Goal: Task Accomplishment & Management: Use online tool/utility

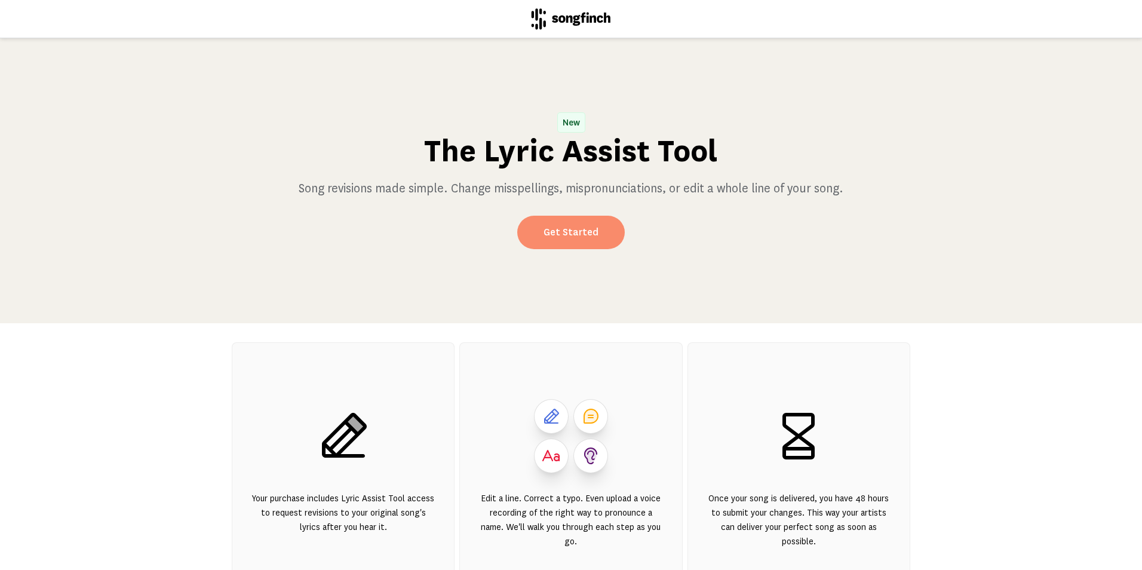
click at [583, 234] on link "Get Started" at bounding box center [570, 232] width 107 height 33
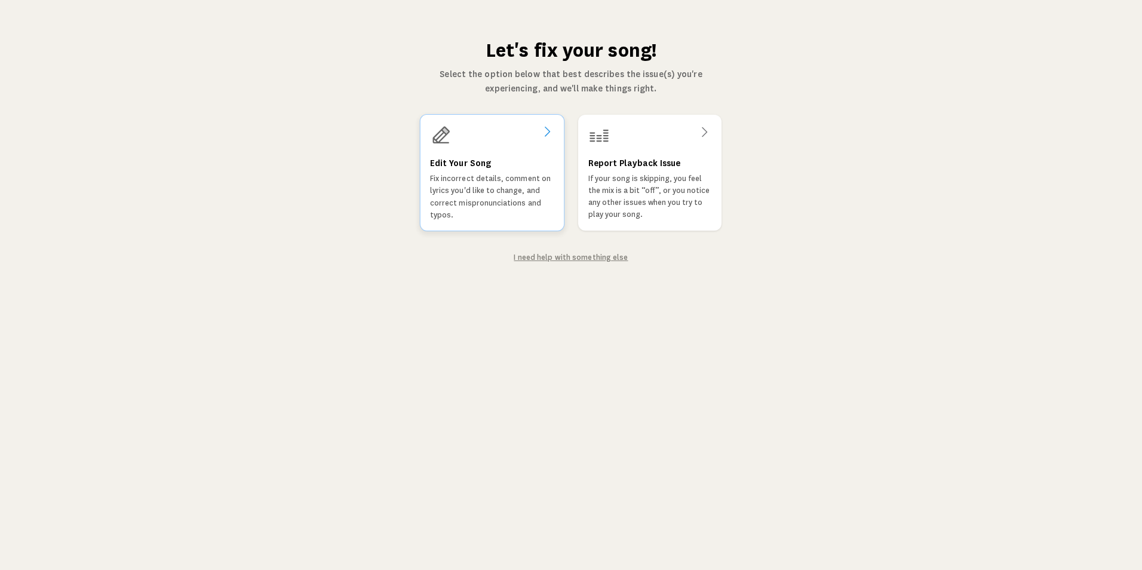
click at [466, 132] on div at bounding box center [492, 134] width 124 height 21
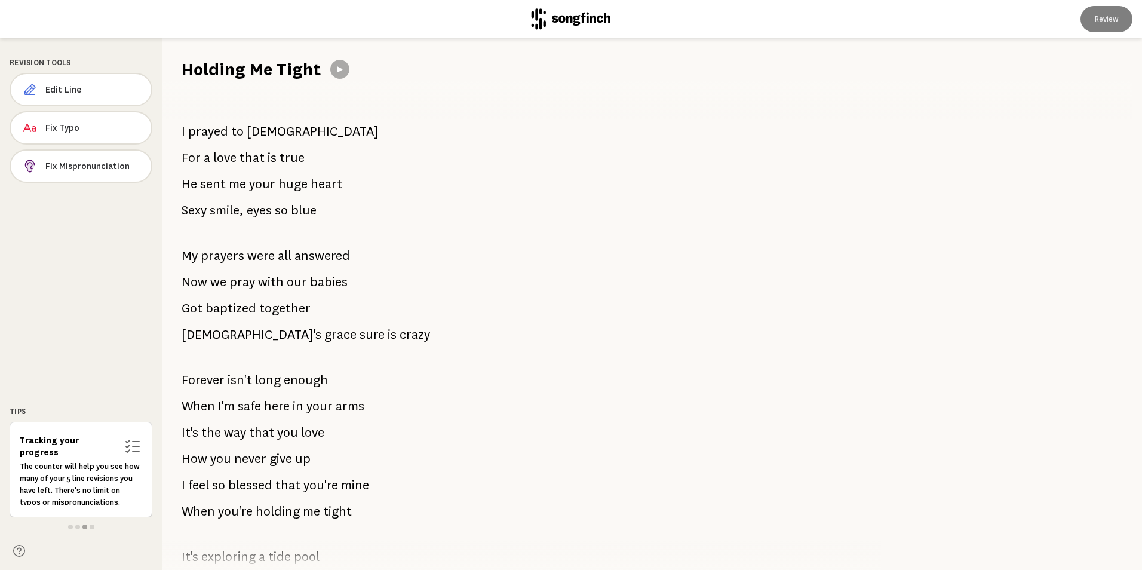
click at [257, 128] on span "[DEMOGRAPHIC_DATA]" at bounding box center [313, 131] width 132 height 24
click at [82, 90] on span "Edit Line" at bounding box center [93, 90] width 94 height 12
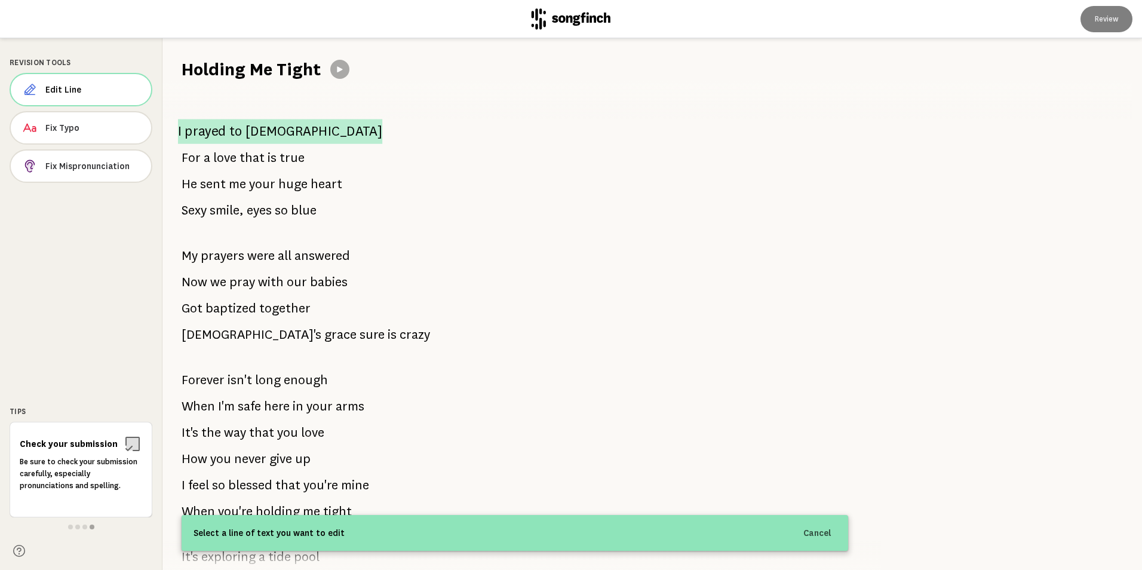
click at [235, 133] on span "to" at bounding box center [235, 131] width 13 height 24
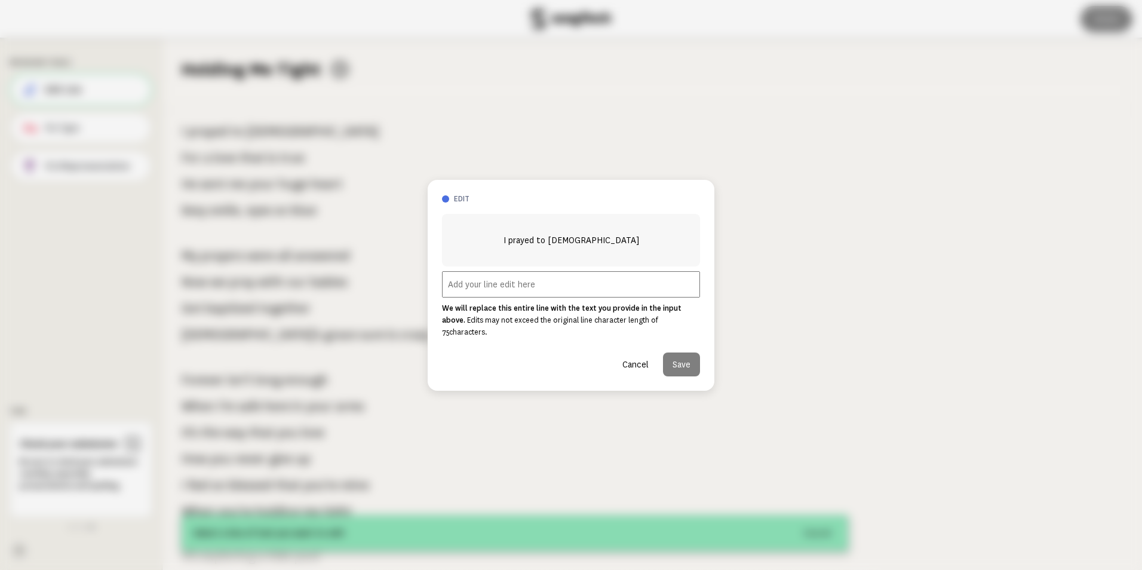
click at [493, 292] on input "text" at bounding box center [571, 284] width 258 height 26
type input "j"
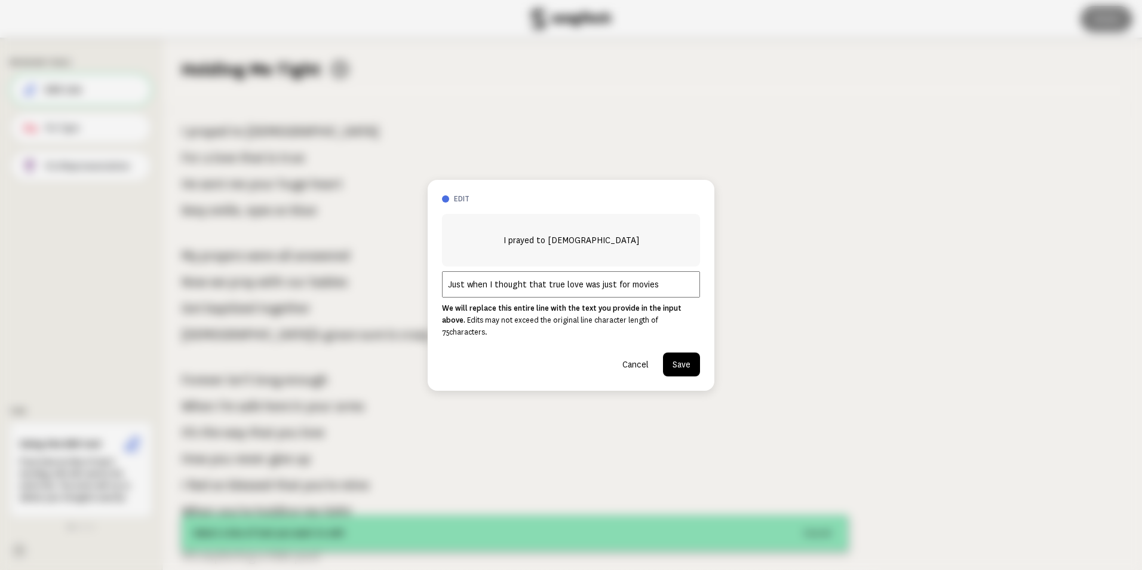
type input "Just when I thought that true love was just for movies"
click at [679, 356] on button "Save" at bounding box center [681, 364] width 37 height 24
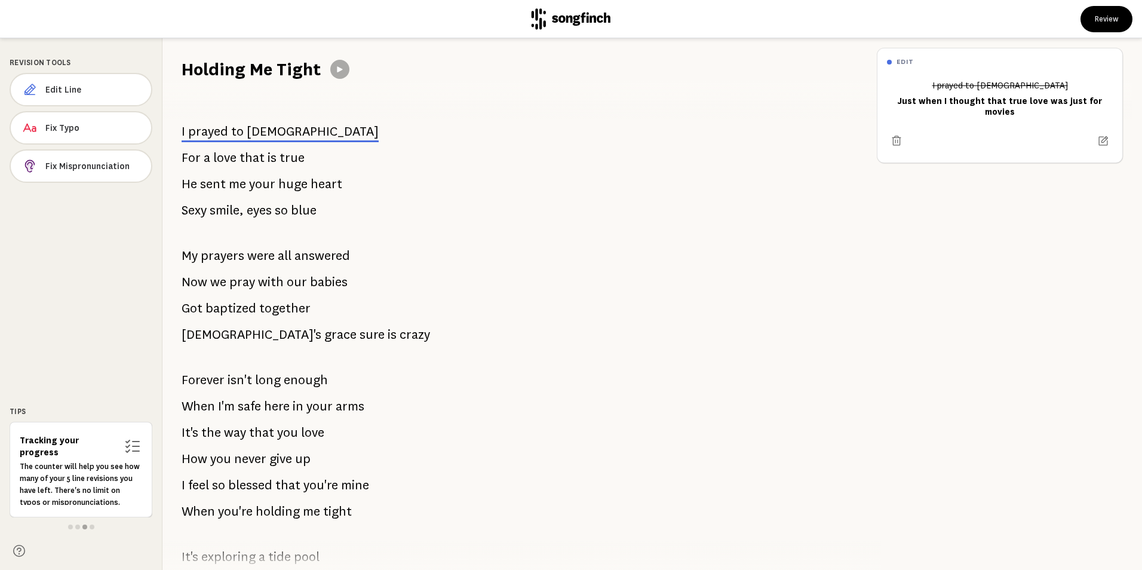
click at [222, 161] on span "love" at bounding box center [224, 158] width 23 height 24
click at [100, 80] on button "Edit Line" at bounding box center [81, 89] width 142 height 33
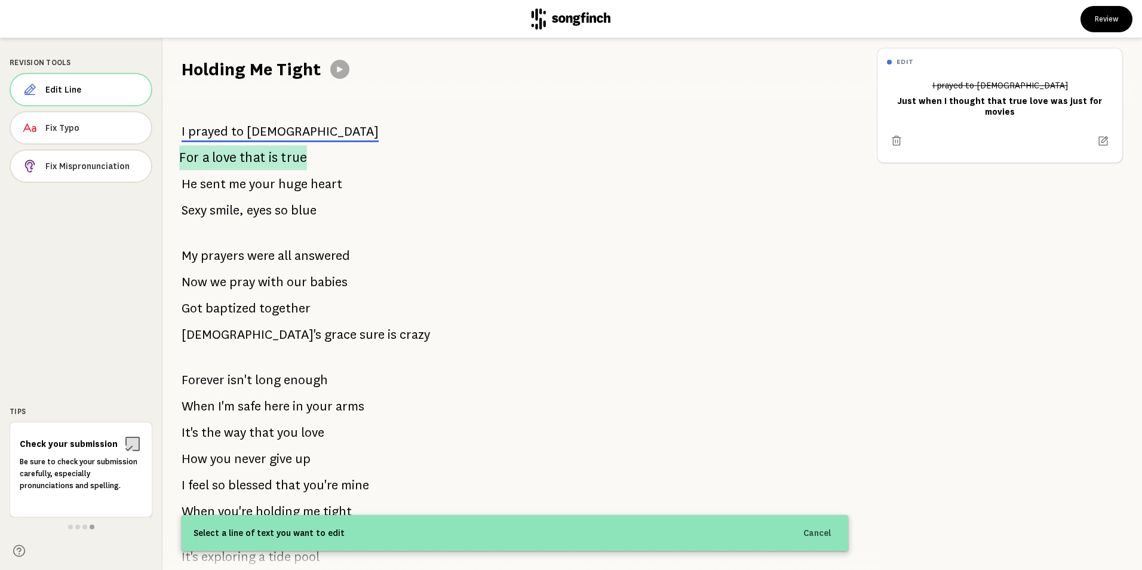
click at [259, 162] on span "that" at bounding box center [252, 157] width 26 height 25
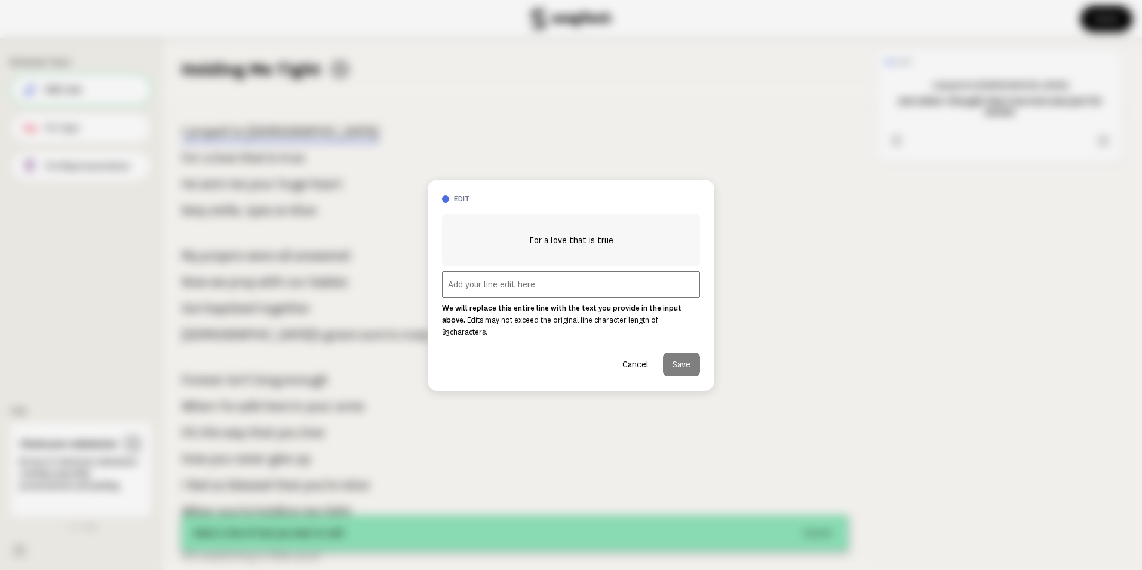
click at [502, 289] on input "text" at bounding box center [571, 284] width 258 height 26
type input "that true love was just for movies"
click at [675, 352] on button "Save" at bounding box center [681, 364] width 37 height 24
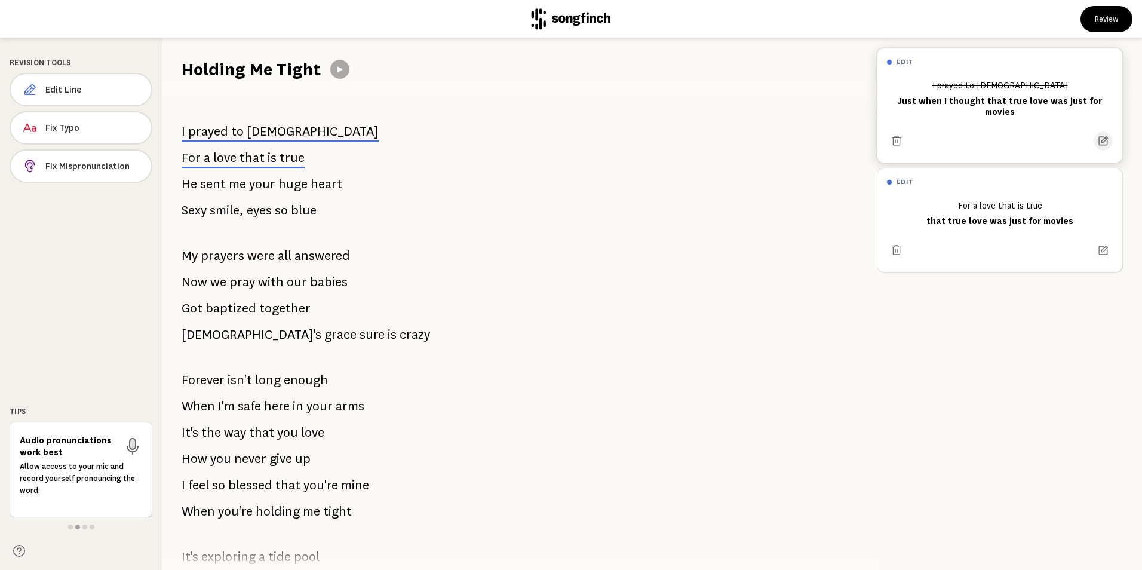
click at [1097, 142] on icon at bounding box center [1103, 141] width 12 height 12
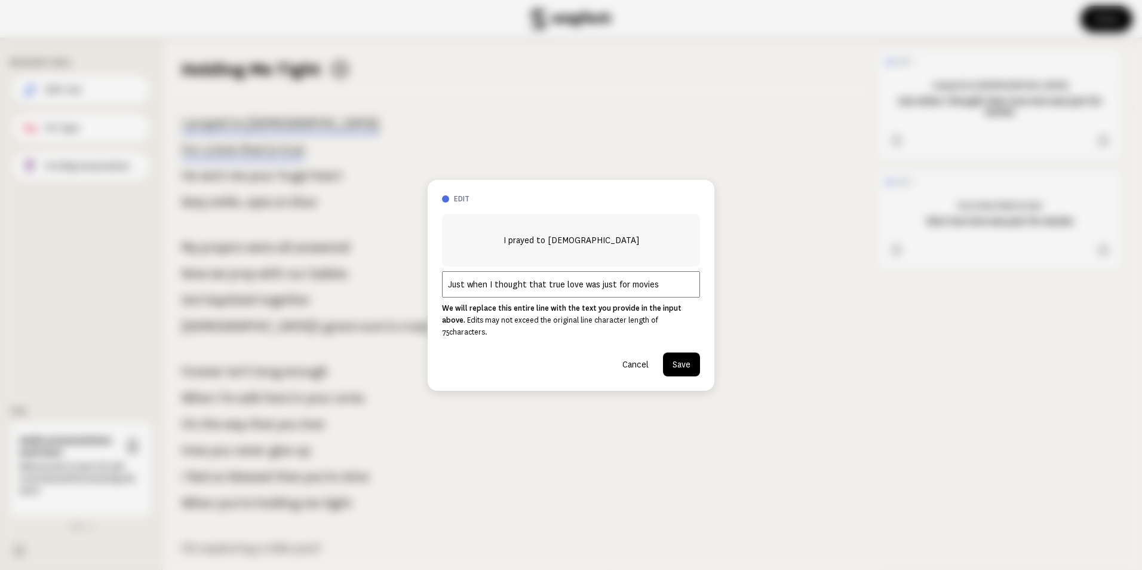
drag, startPoint x: 525, startPoint y: 291, endPoint x: 717, endPoint y: 297, distance: 191.8
click at [717, 297] on div "edit I prayed to [DEMOGRAPHIC_DATA] Just when I thought that true love was just…" at bounding box center [571, 285] width 1142 height 570
type input "Just when I thought"
click at [681, 356] on button "Save" at bounding box center [681, 364] width 37 height 24
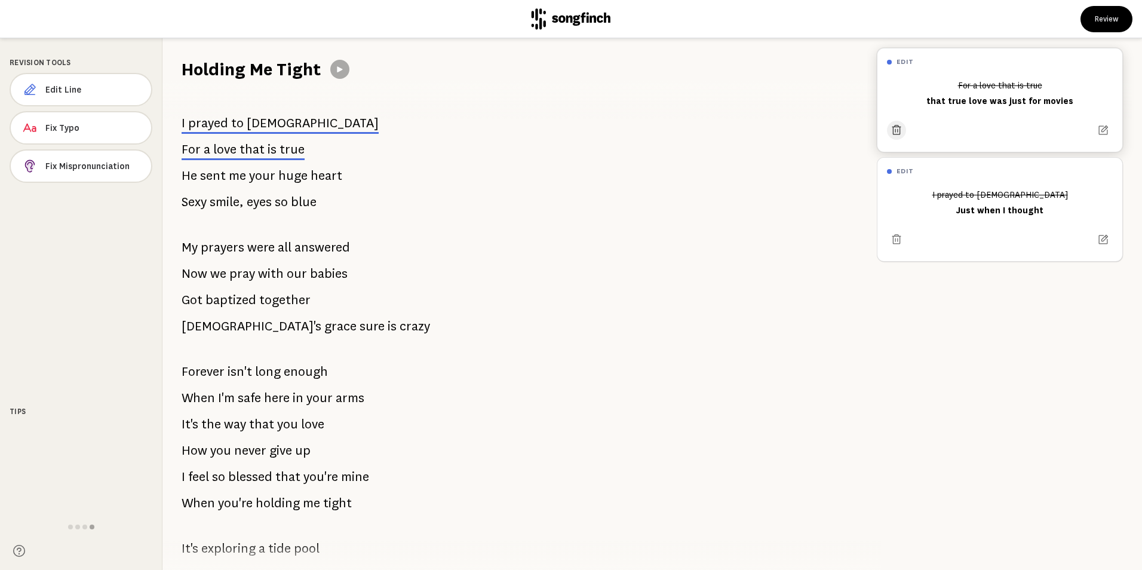
click at [892, 131] on icon at bounding box center [896, 130] width 12 height 12
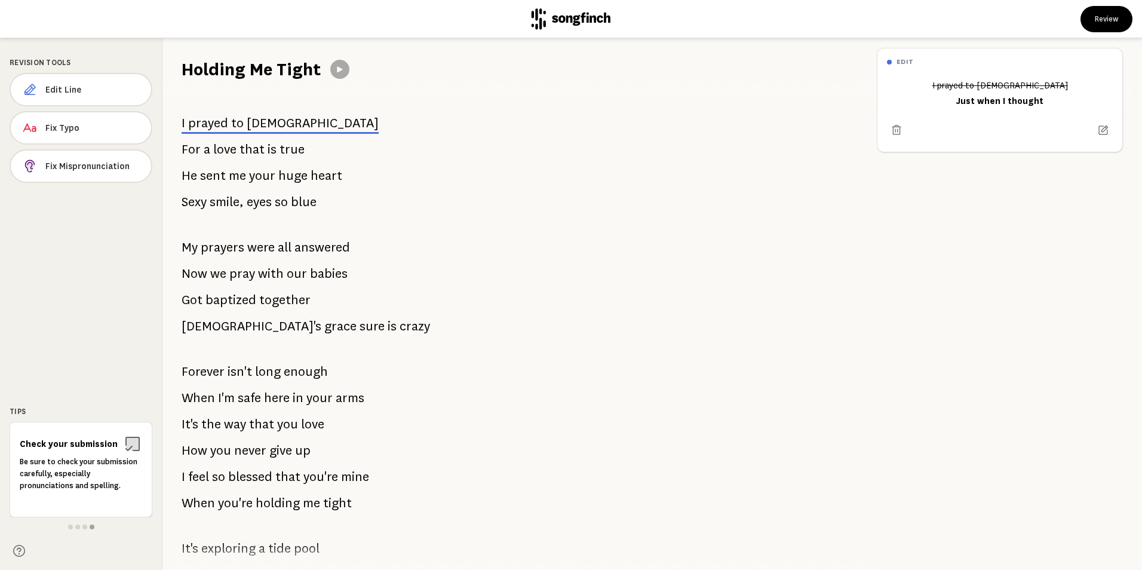
click at [256, 149] on span "that" at bounding box center [251, 149] width 25 height 24
drag, startPoint x: 97, startPoint y: 88, endPoint x: 116, endPoint y: 107, distance: 27.0
click at [98, 87] on span "Edit Line" at bounding box center [93, 90] width 96 height 12
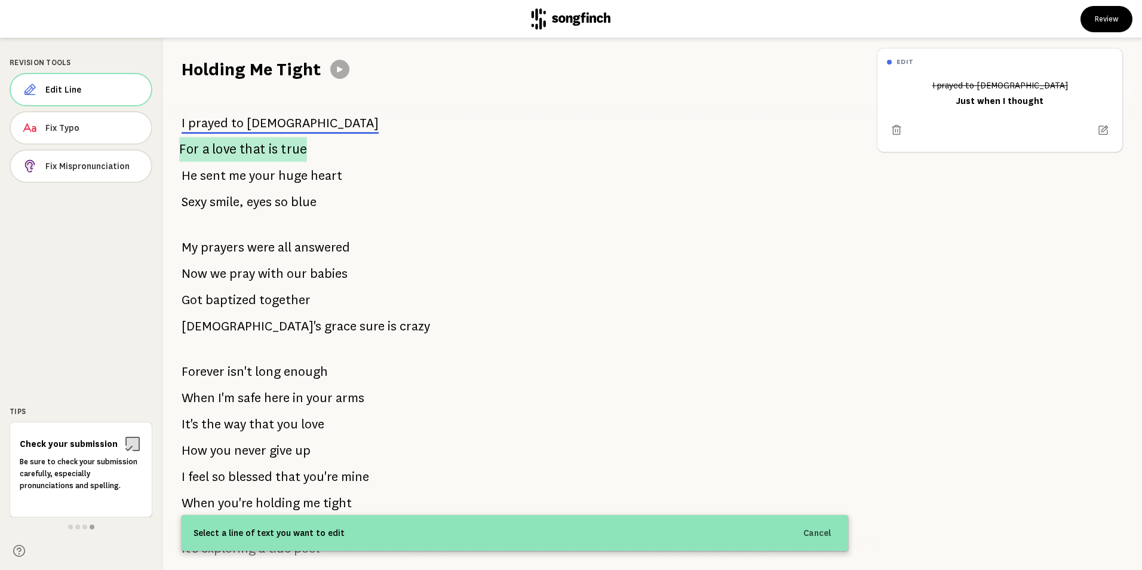
click at [220, 149] on span "love" at bounding box center [224, 149] width 24 height 24
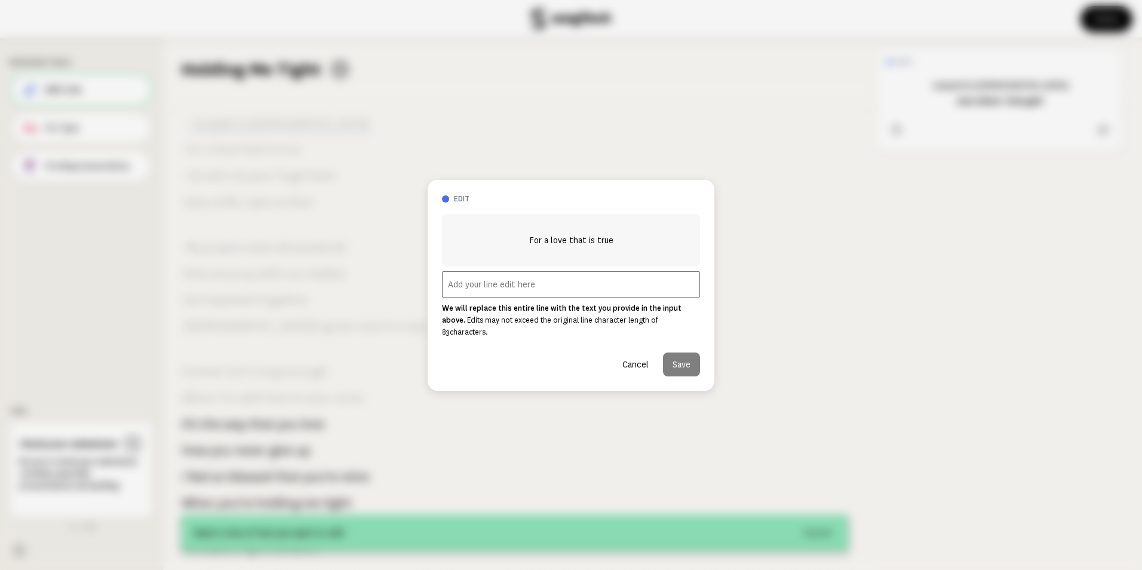
scroll to position [428, 0]
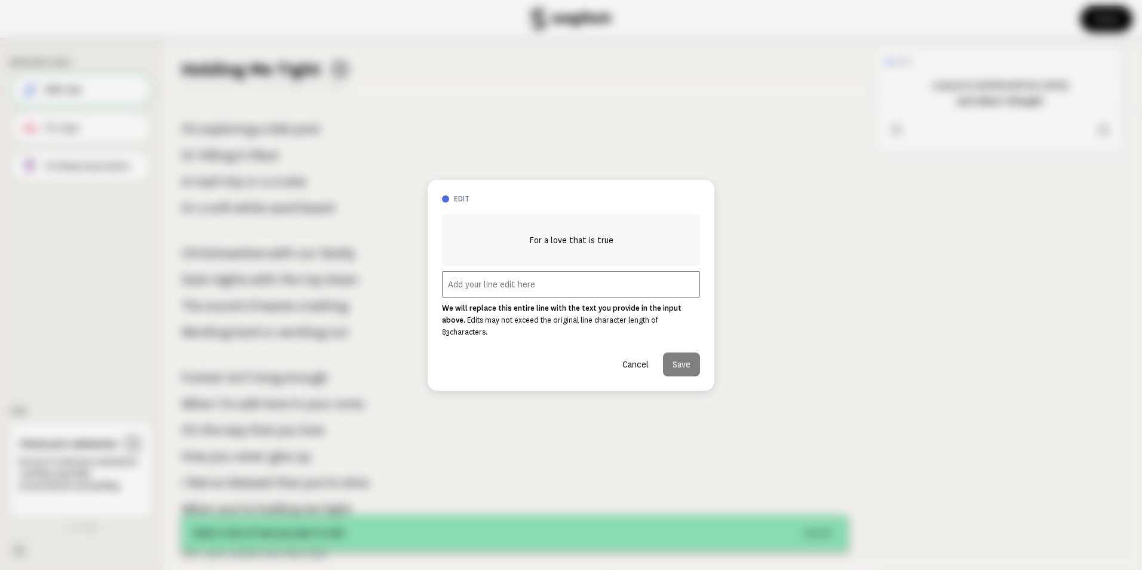
click at [513, 294] on input "text" at bounding box center [571, 284] width 258 height 26
type input "that true love was just for movies"
click at [673, 361] on button "Save" at bounding box center [681, 364] width 37 height 24
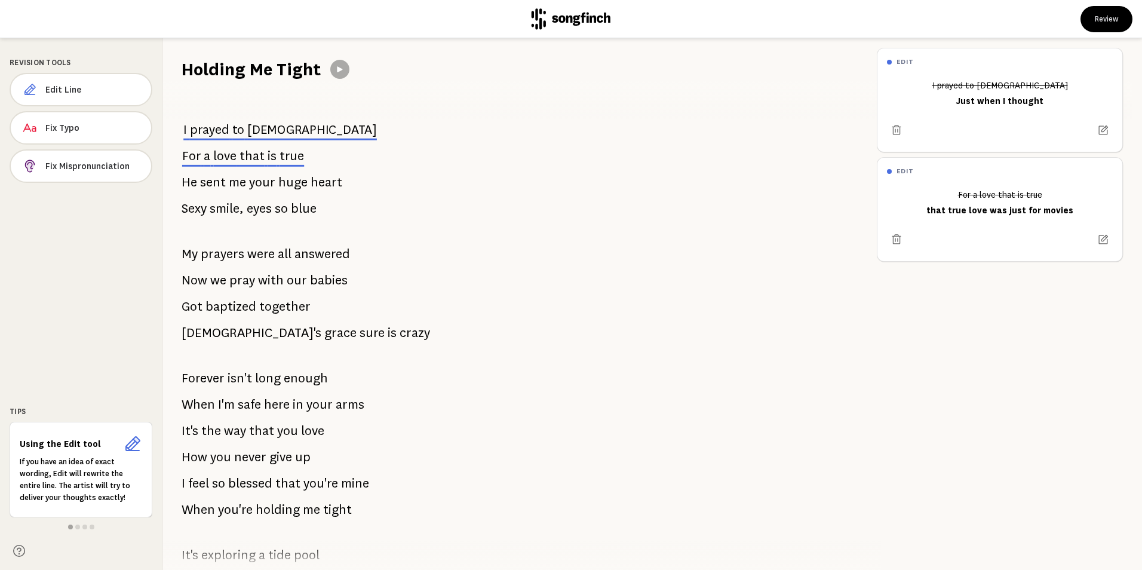
scroll to position [0, 0]
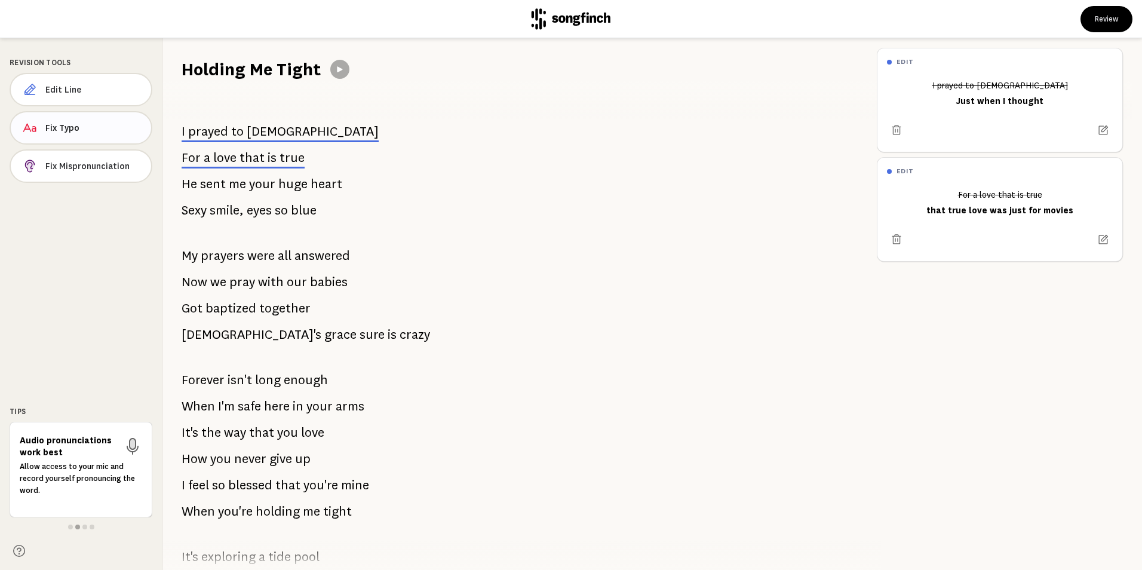
drag, startPoint x: 113, startPoint y: 85, endPoint x: 134, endPoint y: 112, distance: 34.5
click at [113, 84] on span "Edit Line" at bounding box center [93, 90] width 96 height 12
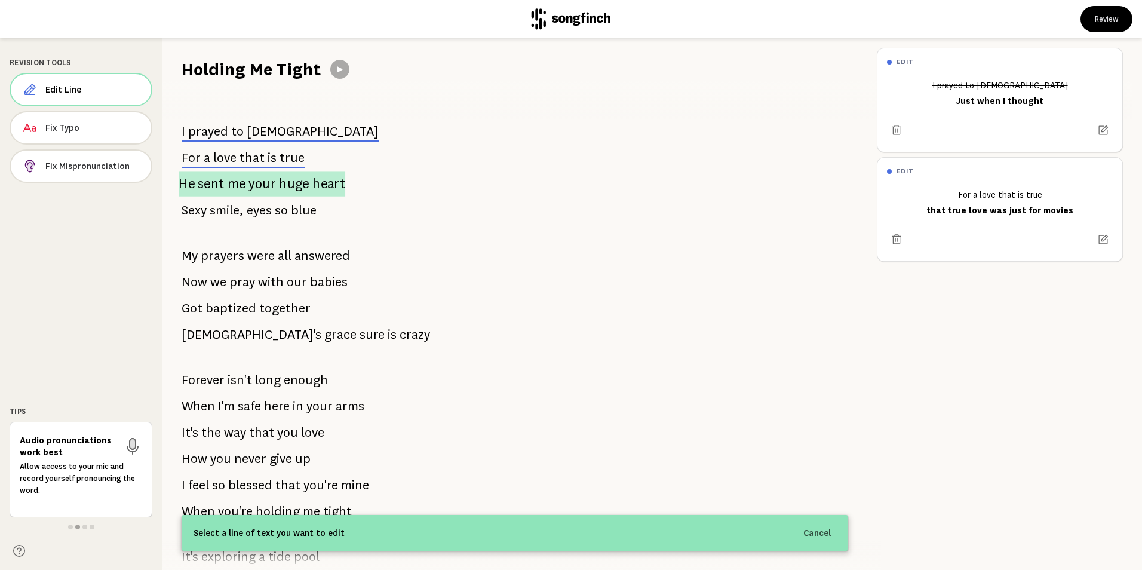
click at [241, 185] on span "me" at bounding box center [236, 183] width 18 height 25
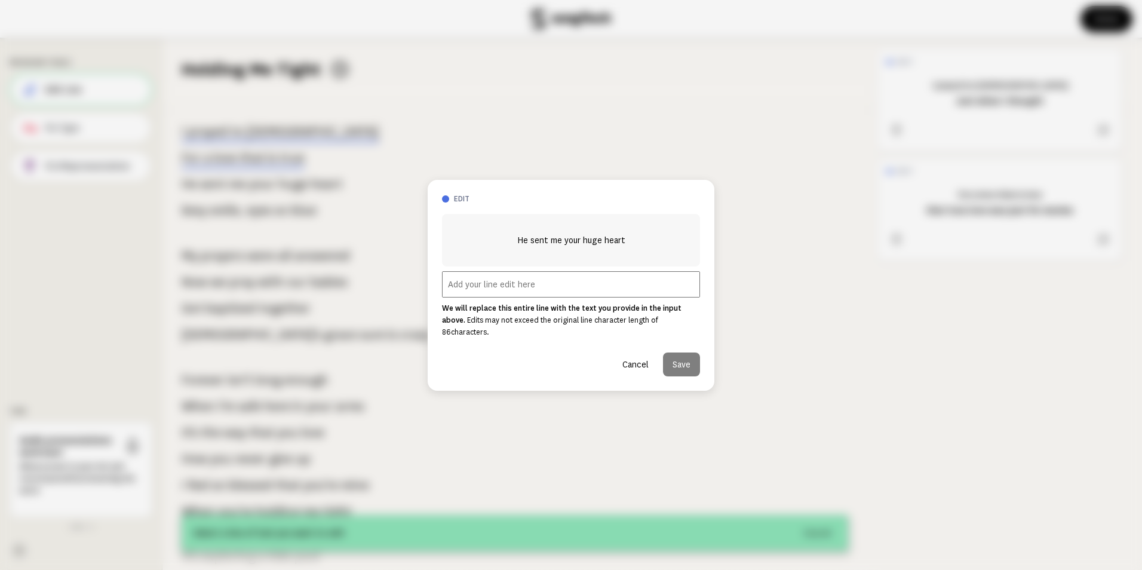
click at [537, 290] on input "text" at bounding box center [571, 284] width 258 height 26
type input "or maybe meant for people"
click at [678, 359] on button "Save" at bounding box center [681, 364] width 37 height 24
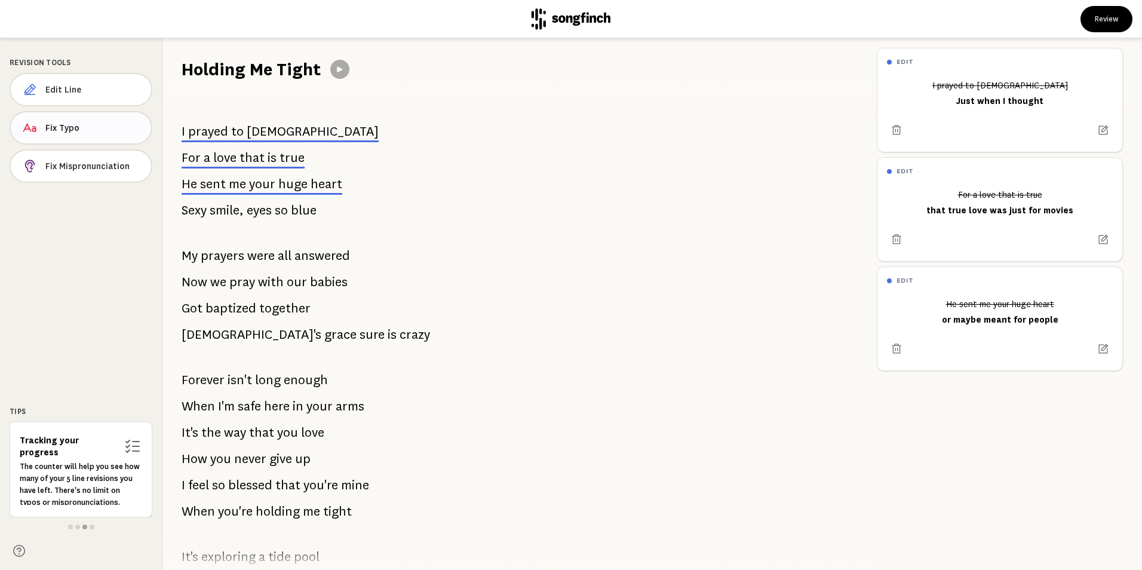
drag, startPoint x: 114, startPoint y: 82, endPoint x: 147, endPoint y: 121, distance: 50.8
click at [115, 84] on button "Edit Line" at bounding box center [81, 89] width 143 height 33
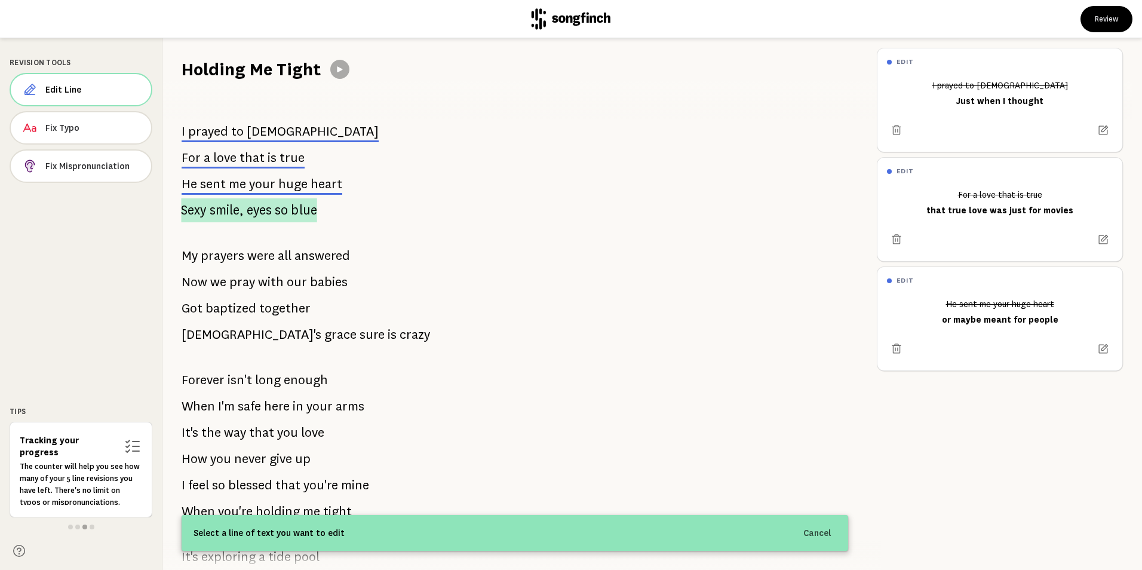
click at [244, 209] on p "Sexy smile, eyes so blue" at bounding box center [249, 210] width 136 height 24
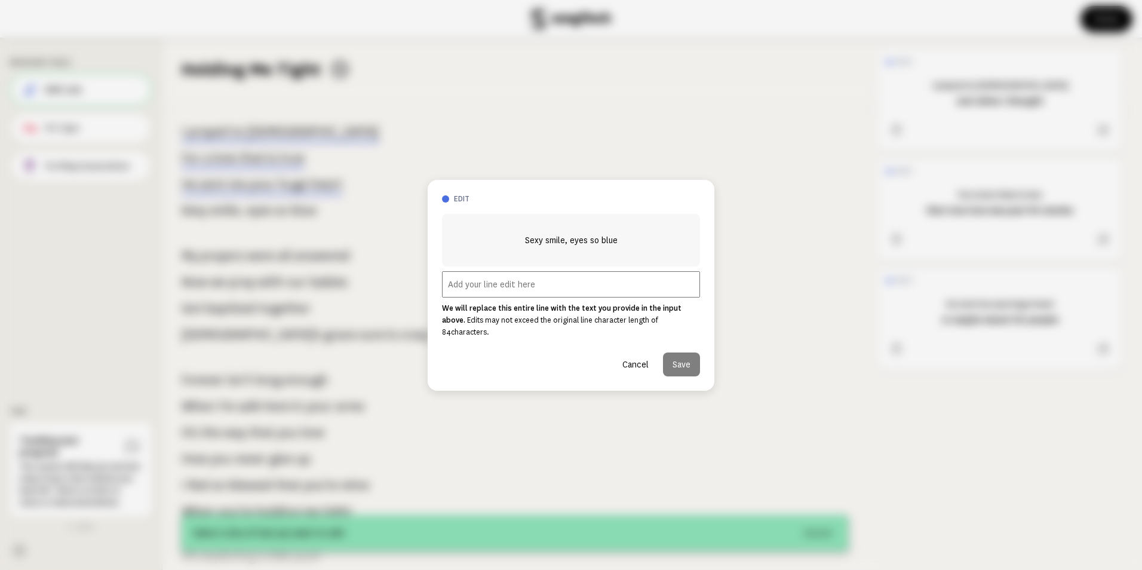
click at [518, 294] on input "text" at bounding box center [571, 284] width 258 height 26
type input "with much simpler lives than me"
click at [677, 356] on button "Save" at bounding box center [681, 364] width 37 height 24
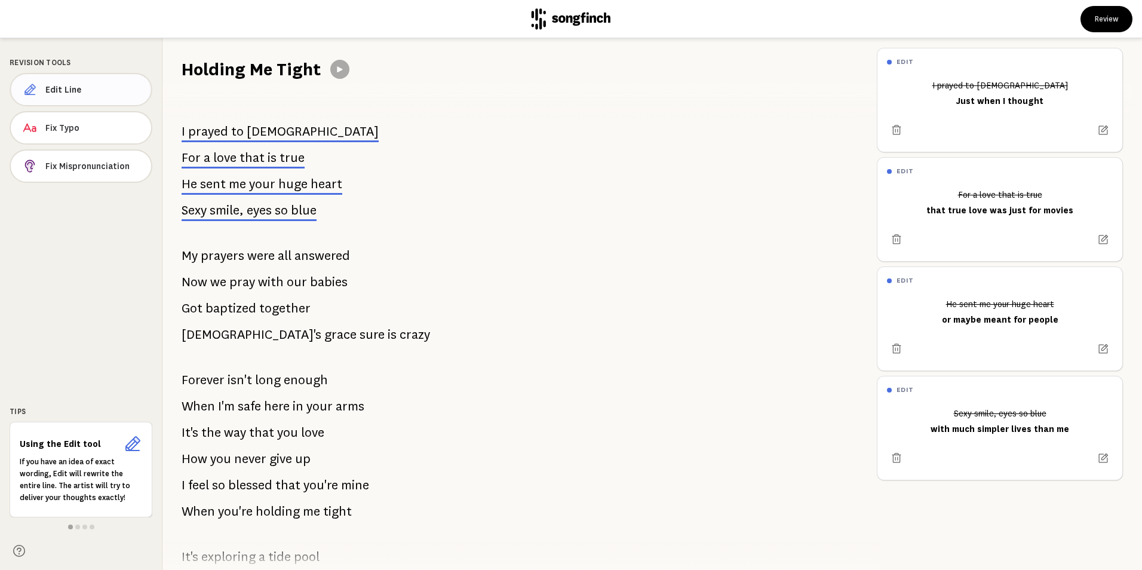
drag, startPoint x: 93, startPoint y: 91, endPoint x: 97, endPoint y: 99, distance: 8.3
click at [93, 89] on span "Edit Line" at bounding box center [93, 90] width 96 height 12
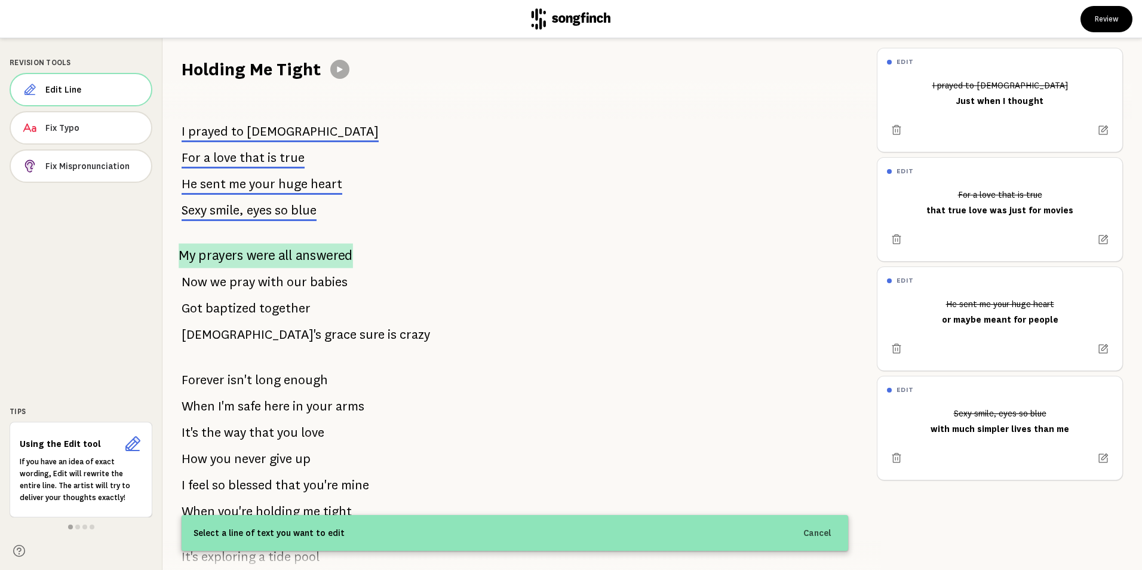
click at [236, 253] on span "prayers" at bounding box center [220, 255] width 45 height 24
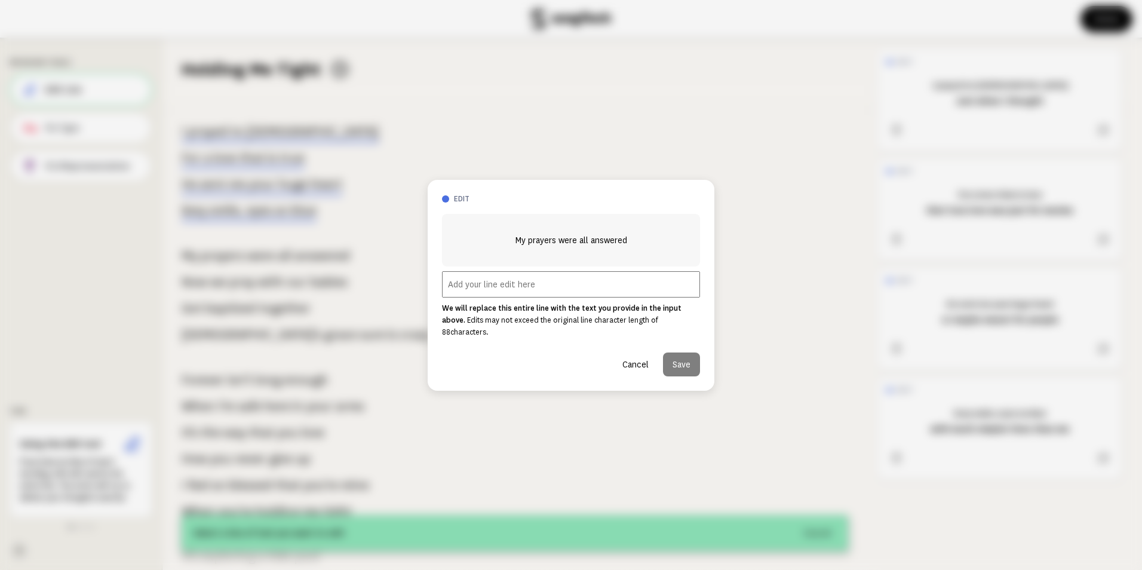
click at [496, 284] on input "text" at bounding box center [571, 284] width 258 height 26
type input "A message meant for tile"
click at [693, 355] on button "Save" at bounding box center [681, 364] width 37 height 24
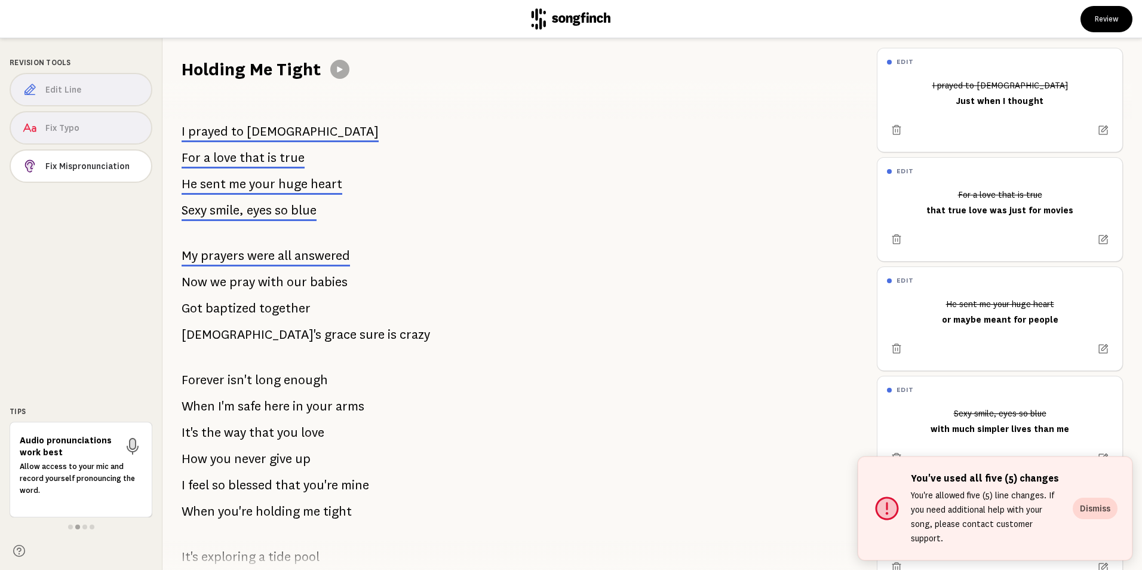
click at [80, 82] on div "Edit Line Fix Typo Fix Mispronunciation" at bounding box center [81, 130] width 143 height 115
click at [931, 530] on p "You're allowed five (5) line changes. If you need additional help with your son…" at bounding box center [987, 516] width 152 height 57
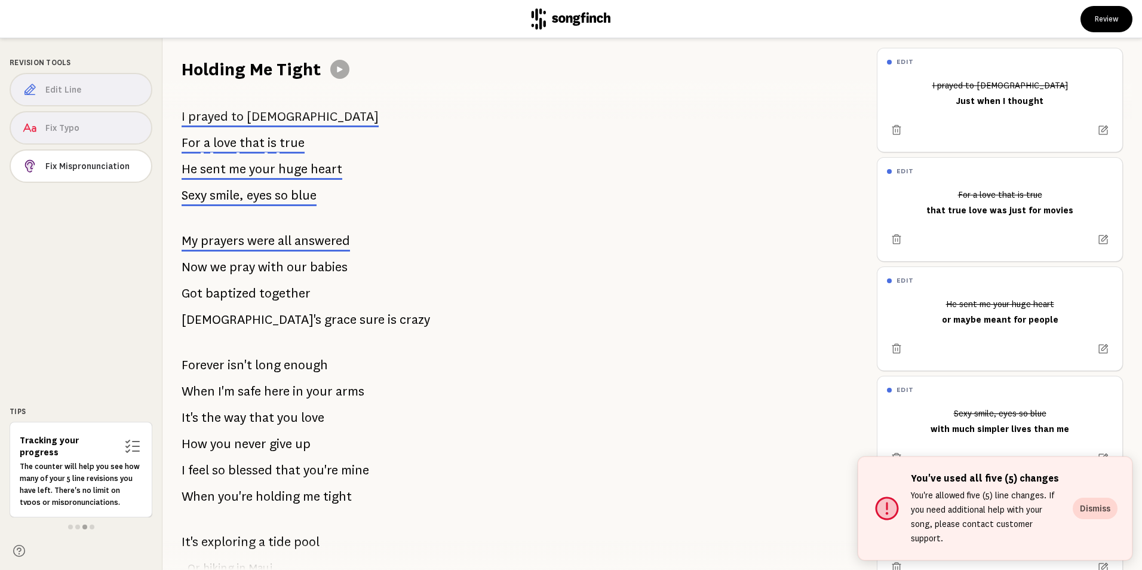
scroll to position [60, 0]
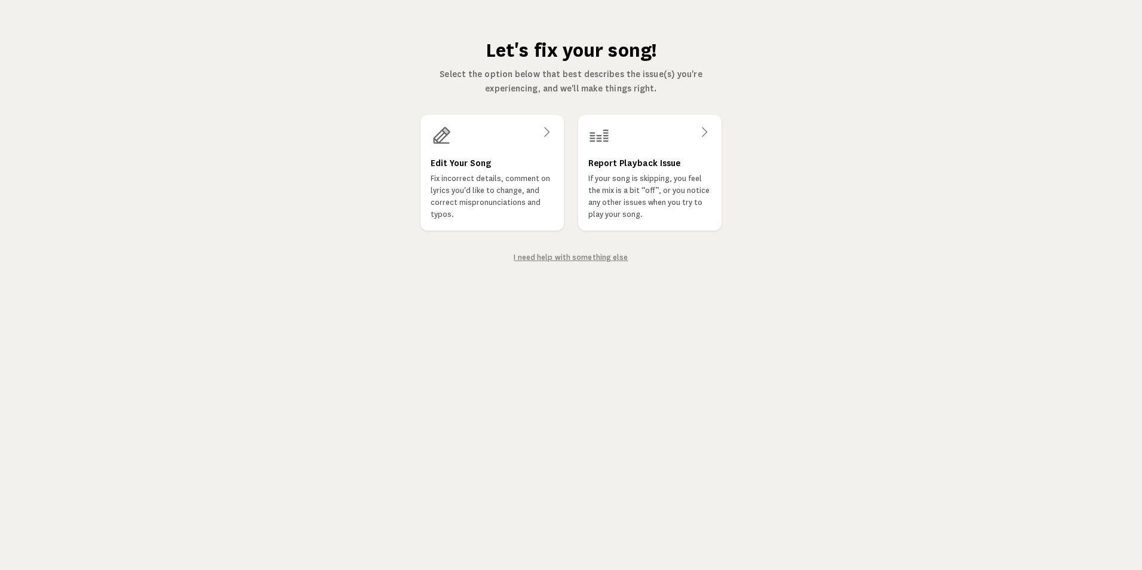
click at [585, 260] on link "I need help with something else" at bounding box center [570, 257] width 114 height 8
